Goal: Task Accomplishment & Management: Manage account settings

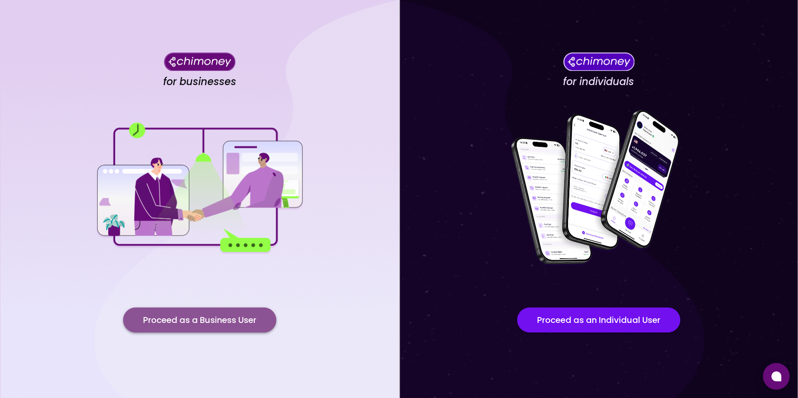
click at [232, 320] on button "Proceed as a Business User" at bounding box center [199, 320] width 153 height 25
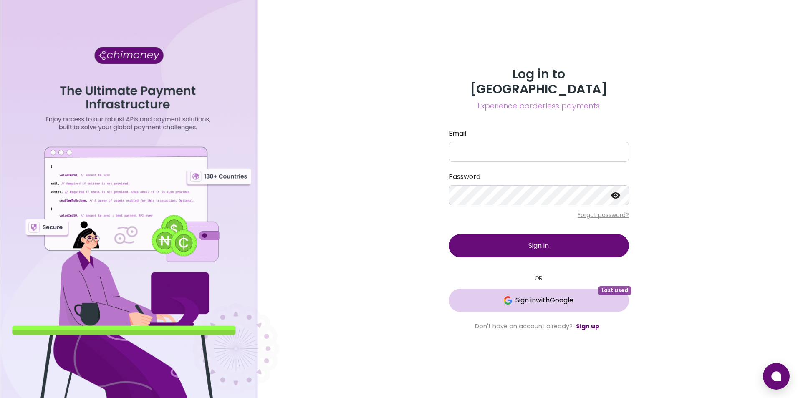
click at [551, 302] on button "Sign in with Google Last used" at bounding box center [539, 300] width 180 height 23
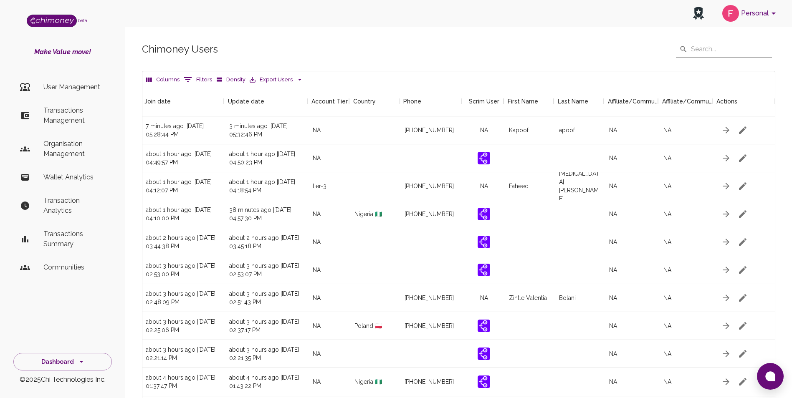
scroll to position [0, 795]
click at [738, 134] on icon "button" at bounding box center [741, 130] width 10 height 10
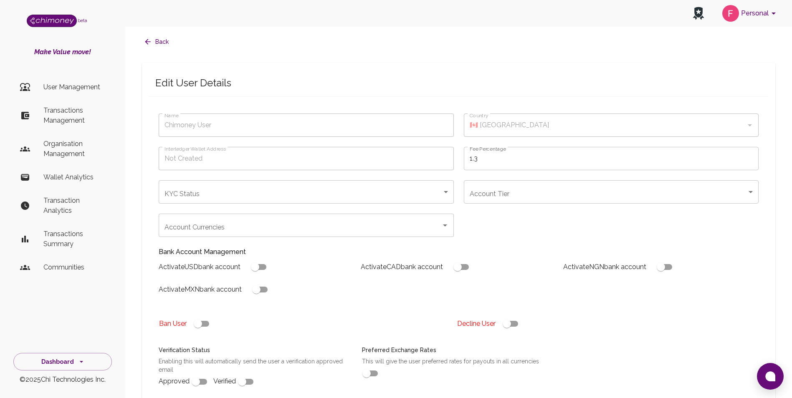
type input "Kapoof apoof"
click at [427, 193] on body "Personal beta Make Value move! User Management Transactions Management Organisa…" at bounding box center [399, 309] width 798 height 618
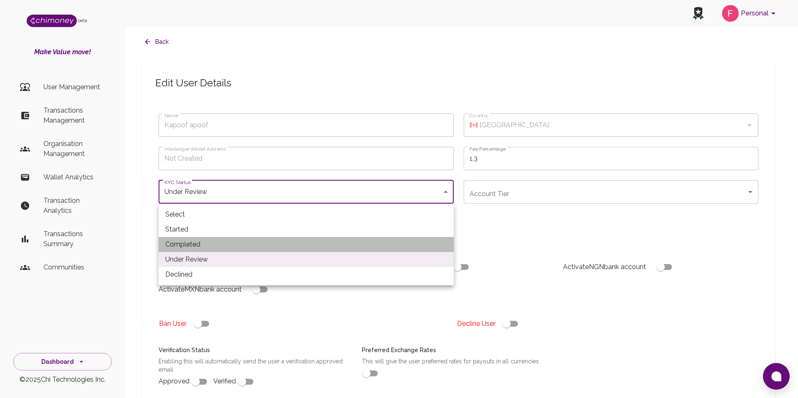
click at [357, 239] on li "Completed" at bounding box center [306, 244] width 295 height 15
type input "completed"
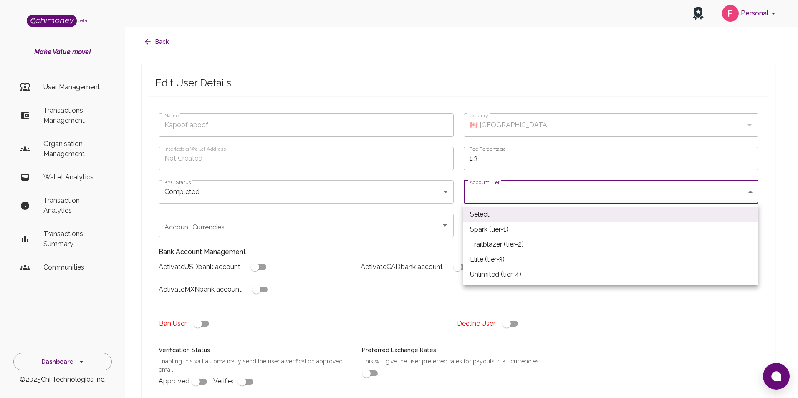
click at [497, 196] on body "Personal beta Make Value move! User Management Transactions Management Organisa…" at bounding box center [399, 309] width 798 height 618
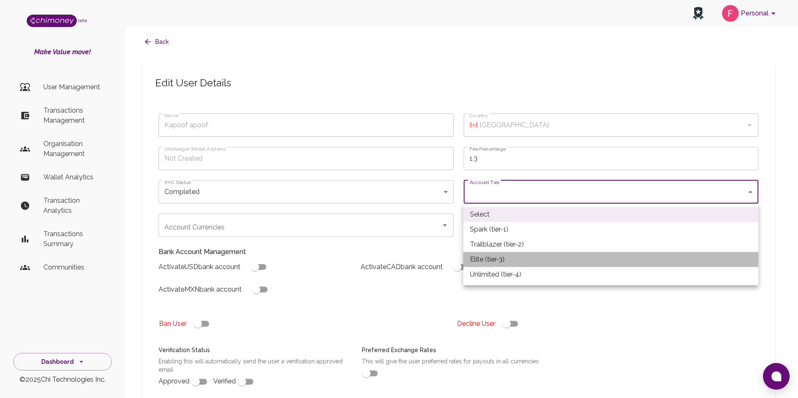
click at [500, 258] on li "Elite (tier-3)" at bounding box center [610, 259] width 295 height 15
type input "tier-3"
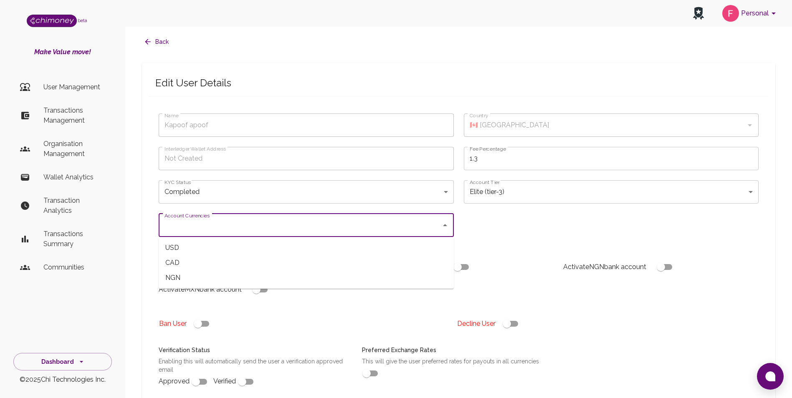
click at [311, 229] on input "Account Currencies" at bounding box center [299, 225] width 275 height 16
click at [240, 251] on span "USD" at bounding box center [306, 247] width 295 height 15
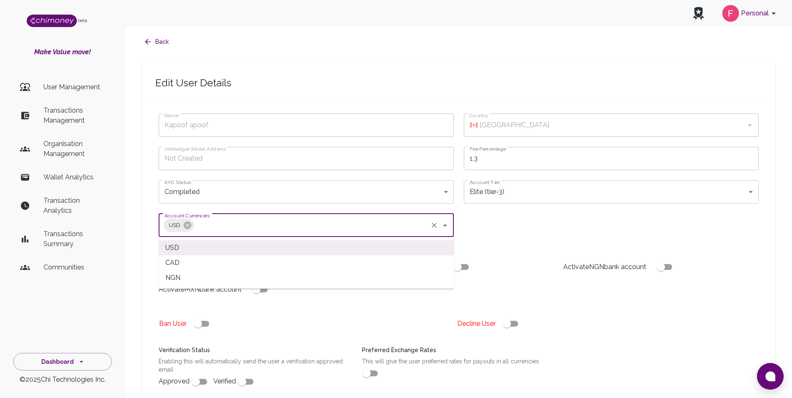
click at [274, 228] on input "Account Currencies" at bounding box center [310, 225] width 231 height 16
click at [235, 266] on span "CAD" at bounding box center [306, 262] width 295 height 15
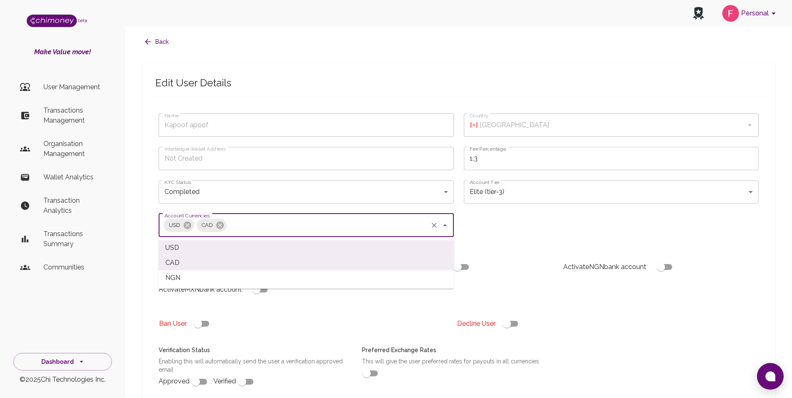
click at [283, 231] on input "Account Currencies" at bounding box center [327, 225] width 199 height 16
click at [236, 276] on span "NGN" at bounding box center [306, 277] width 295 height 15
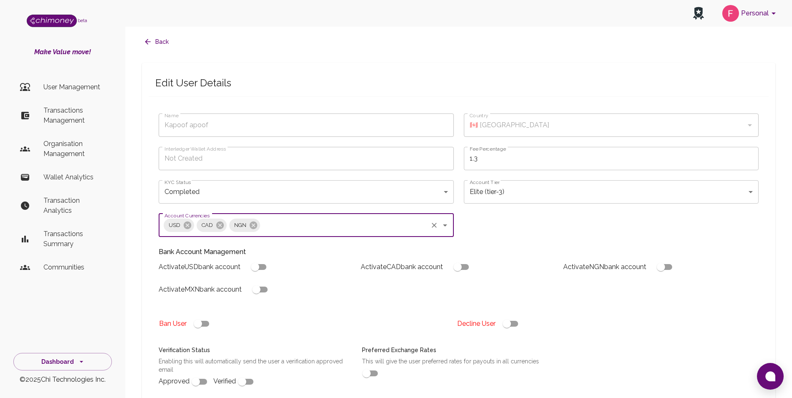
click at [456, 227] on div "Name Kapoof apoof Name Country 🇨🇦 Canada Country Interledger Wallet Address Not…" at bounding box center [454, 265] width 610 height 323
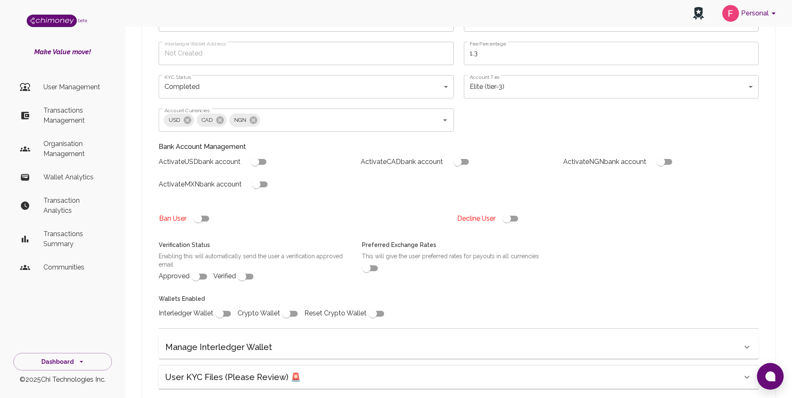
scroll to position [92, 0]
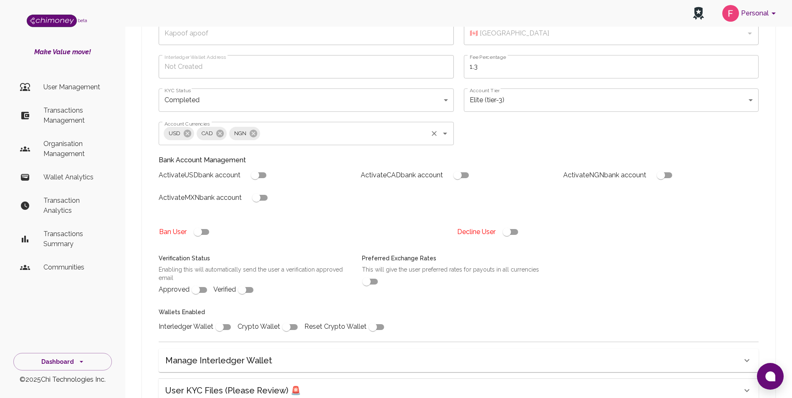
click at [450, 127] on div "USD CAD NGN Account Currencies" at bounding box center [306, 133] width 295 height 23
click at [472, 146] on div "Bank Account Management Activate USD bank account Activate CAD bank account Act…" at bounding box center [454, 180] width 610 height 71
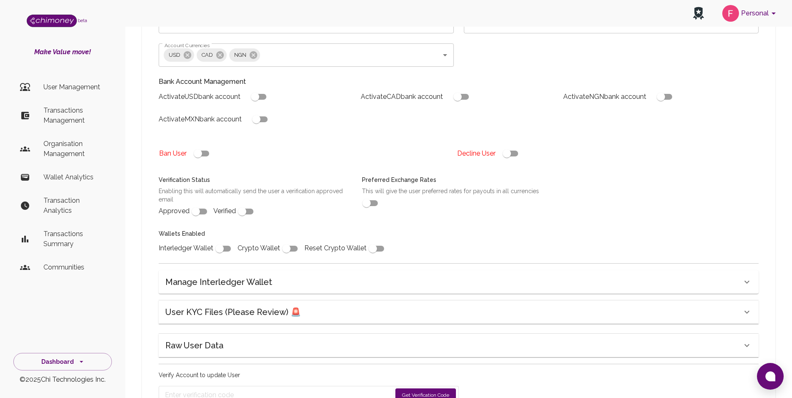
scroll to position [175, 0]
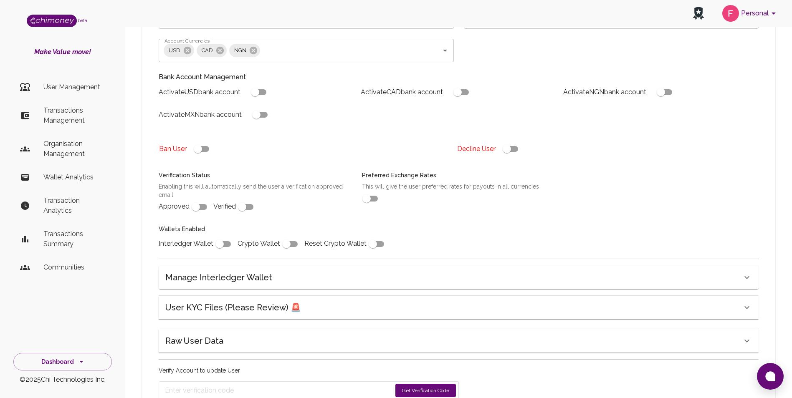
click at [148, 104] on div "Name Kapoof apoof Name Country 🇨🇦 Canada Country Interledger Wallet Address Not…" at bounding box center [455, 169] width 626 height 481
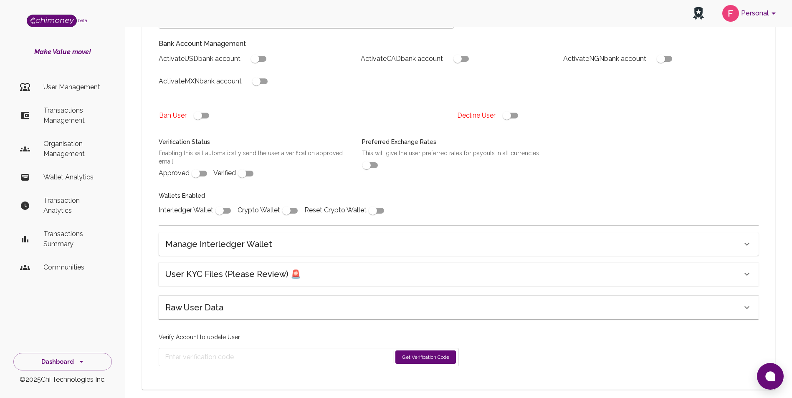
scroll to position [220, 0]
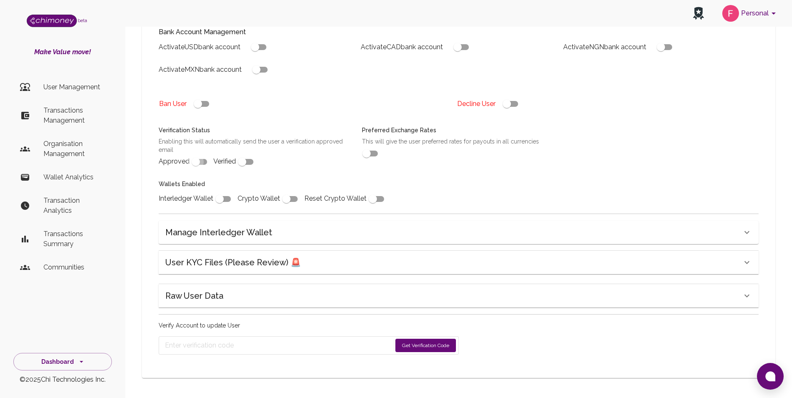
click at [197, 161] on input "checkbox" at bounding box center [196, 162] width 48 height 16
checkbox input "true"
click at [235, 159] on input "checkbox" at bounding box center [242, 162] width 48 height 16
checkbox input "true"
click at [218, 197] on input "checkbox" at bounding box center [220, 199] width 48 height 16
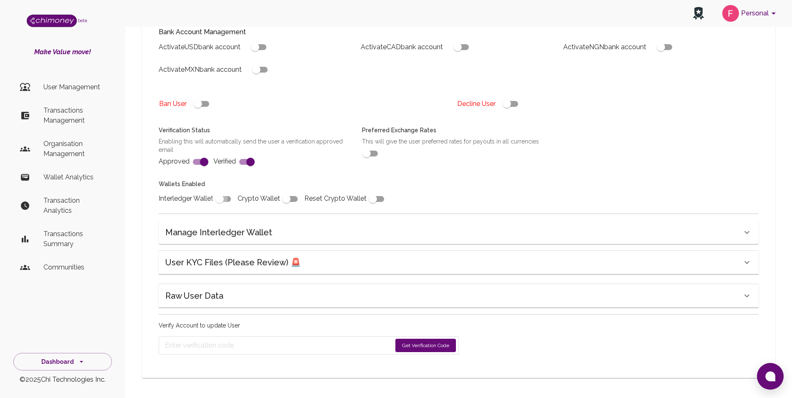
checkbox input "true"
click at [235, 240] on div "Manage Interledger Wallet" at bounding box center [459, 232] width 600 height 23
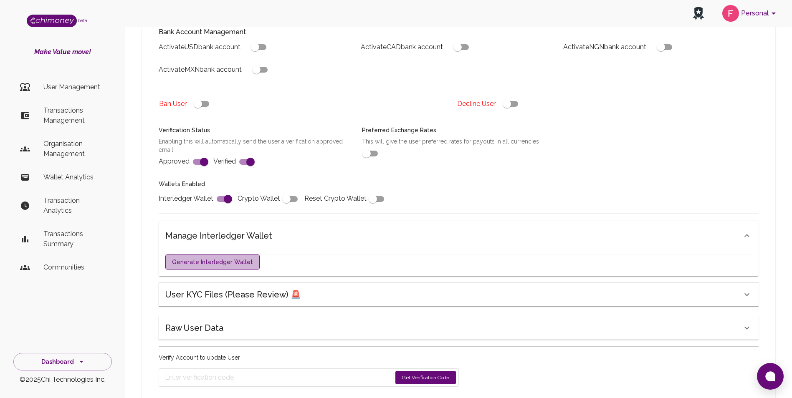
click at [238, 266] on button "Generate Interledger Wallet" at bounding box center [212, 262] width 94 height 15
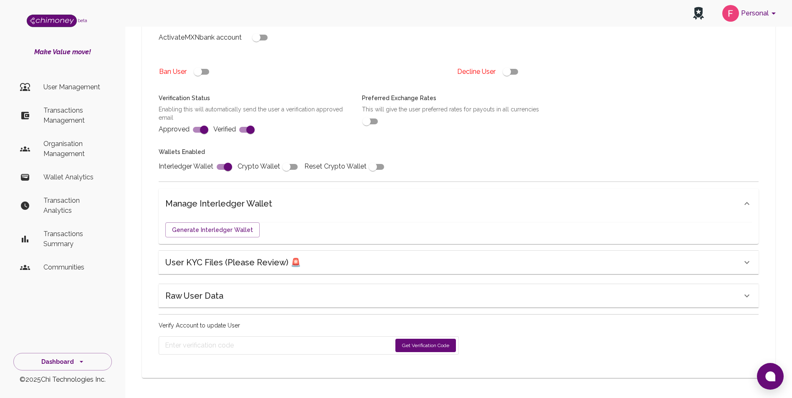
scroll to position [227, 0]
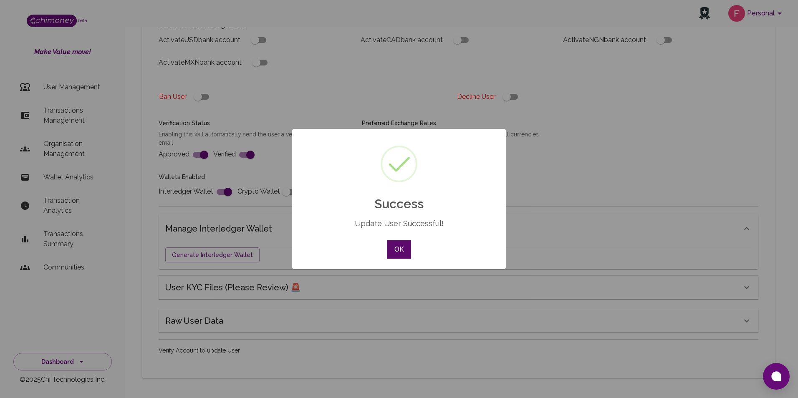
click at [408, 255] on button "OK" at bounding box center [399, 249] width 24 height 18
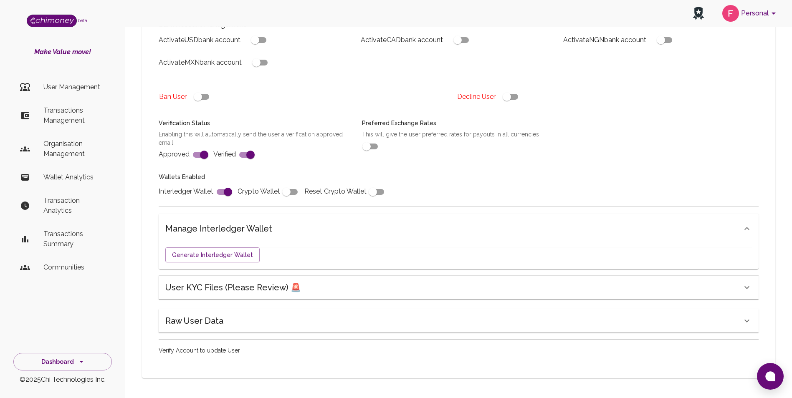
click at [651, 225] on div "Manage Interledger Wallet" at bounding box center [453, 228] width 576 height 13
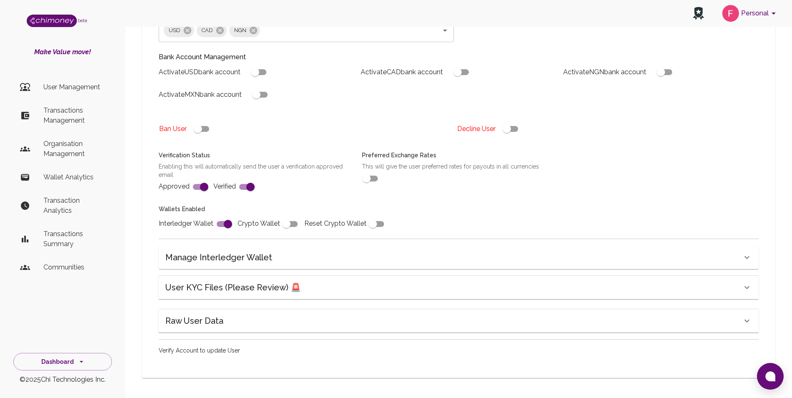
scroll to position [195, 0]
click at [651, 225] on div "Name Kapoof apoof Name Country 🇨🇦 Canada Country Interledger Wallet Address Not…" at bounding box center [454, 70] width 610 height 323
click at [669, 248] on div "Manage Interledger Wallet" at bounding box center [459, 257] width 600 height 23
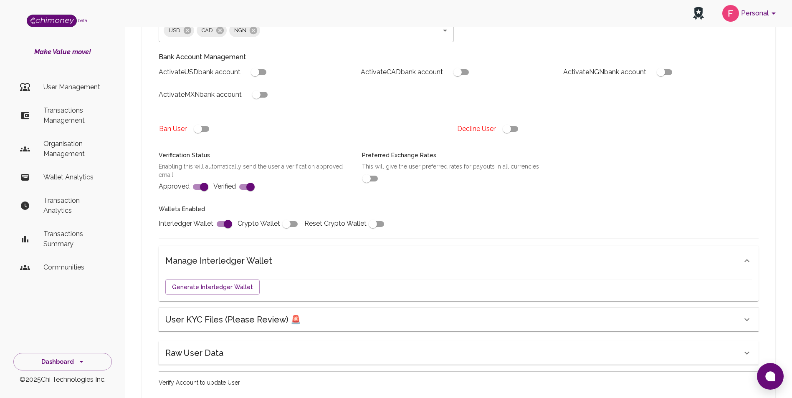
scroll to position [227, 0]
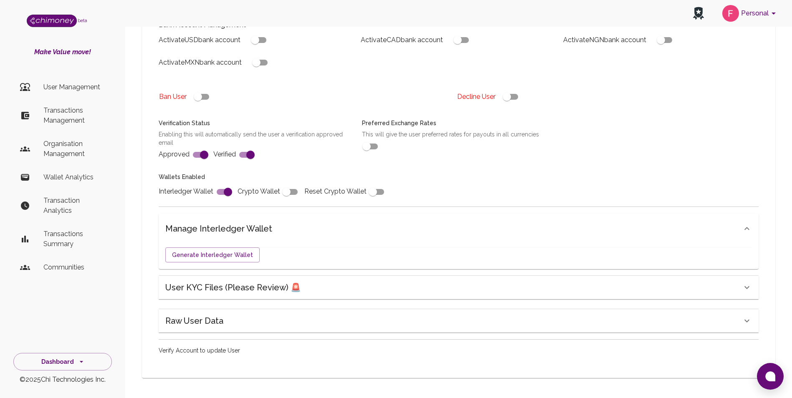
click at [336, 368] on div "Edit User Details Name Kapoof apoof Name Country 🇨🇦 Canada Country Interledger …" at bounding box center [458, 107] width 633 height 543
